Goal: Entertainment & Leisure: Consume media (video, audio)

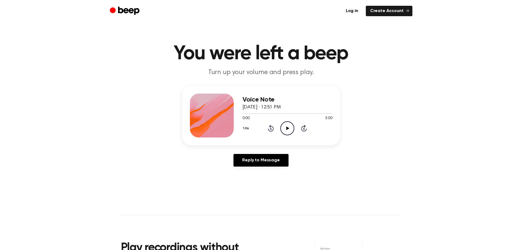
click at [286, 125] on icon "Play Audio" at bounding box center [287, 128] width 14 height 14
click at [246, 128] on button "1.0x" at bounding box center [247, 128] width 8 height 9
click at [256, 183] on li "1.5x" at bounding box center [253, 182] width 21 height 10
click at [297, 129] on div "1.5x Rewind 5 seconds Play Audio Skip 5 seconds" at bounding box center [288, 128] width 90 height 14
click at [292, 129] on icon "Play Audio" at bounding box center [287, 128] width 14 height 14
